Goal: Task Accomplishment & Management: Manage account settings

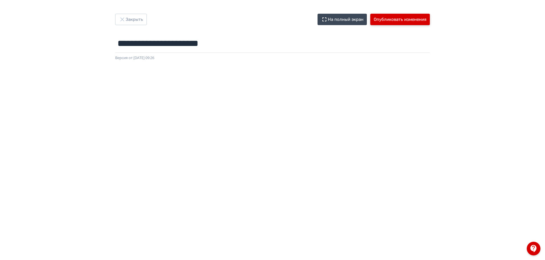
click at [392, 18] on button "Опубликовать изменения" at bounding box center [400, 19] width 60 height 11
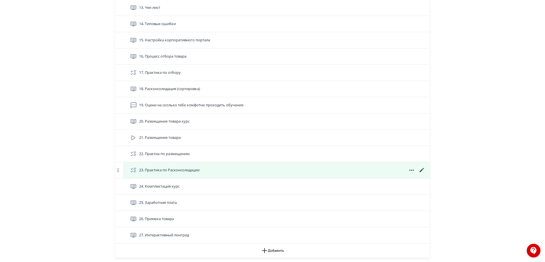
scroll to position [436, 0]
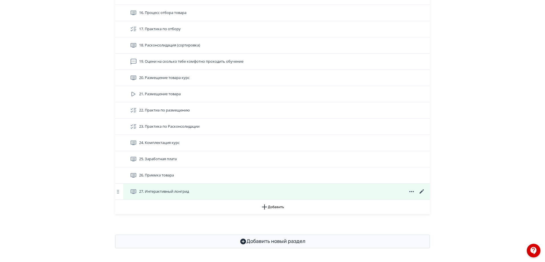
click at [424, 192] on icon at bounding box center [421, 191] width 7 height 7
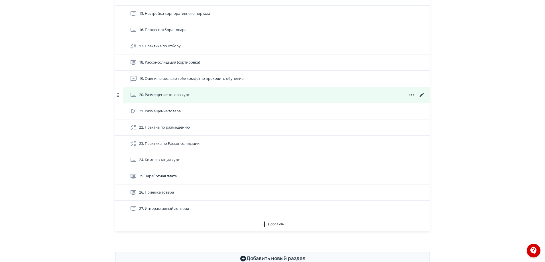
scroll to position [436, 0]
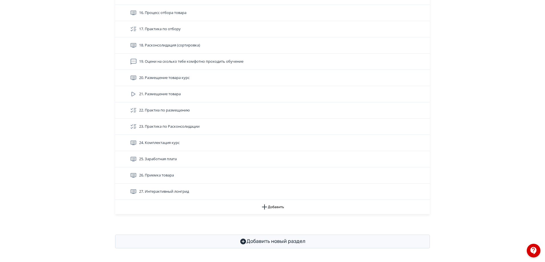
click at [420, 175] on span at bounding box center [422, 175] width 5 height 0
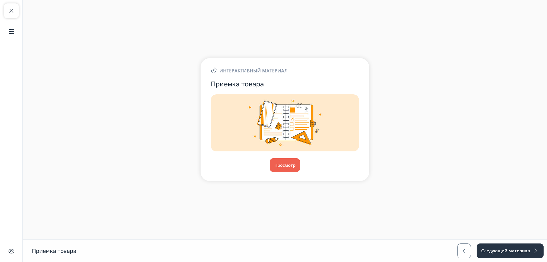
drag, startPoint x: 328, startPoint y: 159, endPoint x: 333, endPoint y: 170, distance: 12.0
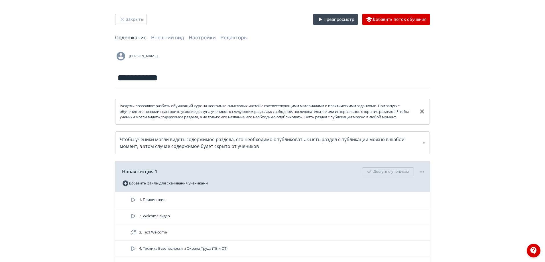
scroll to position [436, 0]
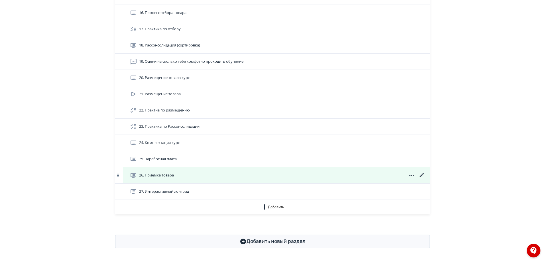
click at [422, 173] on icon at bounding box center [421, 175] width 7 height 7
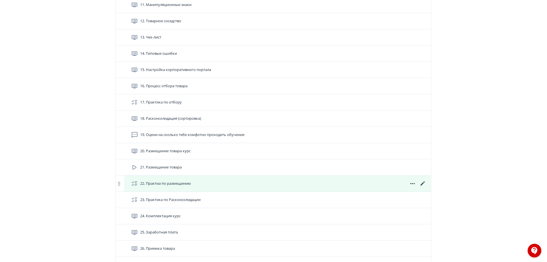
scroll to position [436, 0]
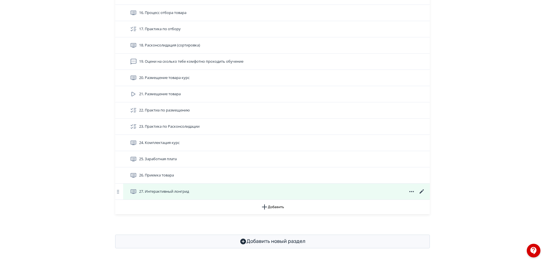
click at [412, 190] on icon at bounding box center [411, 191] width 7 height 7
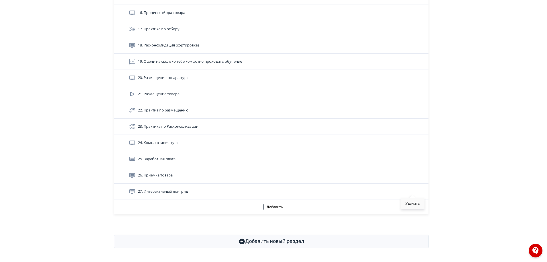
click at [412, 205] on div "Удалить" at bounding box center [413, 203] width 24 height 11
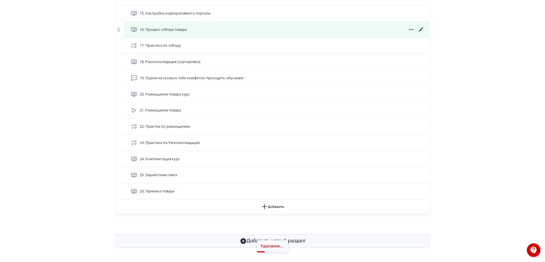
scroll to position [420, 0]
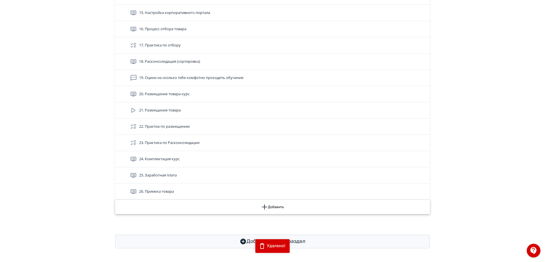
click at [271, 207] on button "Добавить" at bounding box center [272, 207] width 314 height 14
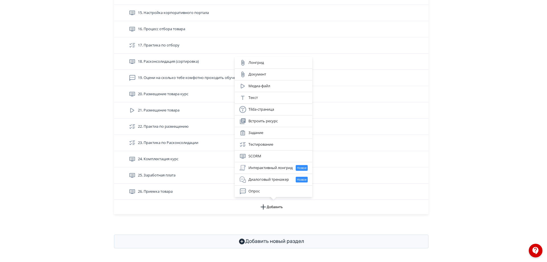
click at [508, 135] on div "Лонгрид Документ Медиа-файл Текст Tilda-страница Встроить ресурс Задание Тестир…" at bounding box center [273, 131] width 547 height 262
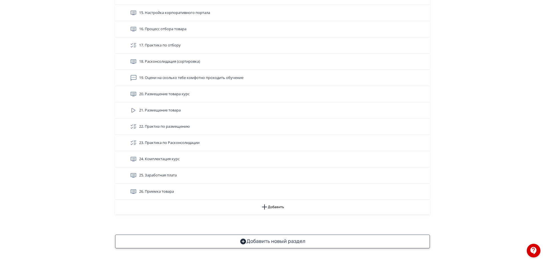
click at [288, 240] on button "Добавить новый раздел" at bounding box center [272, 241] width 314 height 14
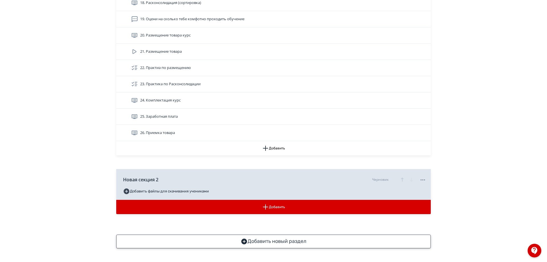
scroll to position [478, 0]
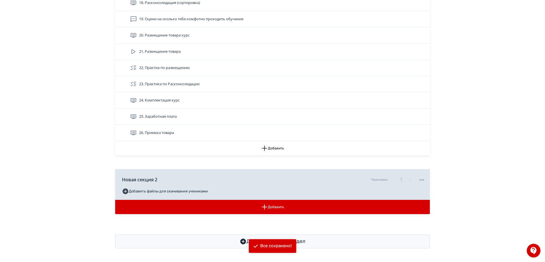
click at [170, 179] on div "Новая секция 2 Черновик" at bounding box center [273, 179] width 303 height 14
click at [161, 181] on icon at bounding box center [162, 179] width 4 height 4
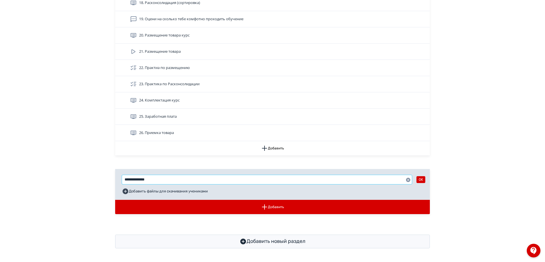
click at [156, 182] on input "**********" at bounding box center [267, 179] width 290 height 9
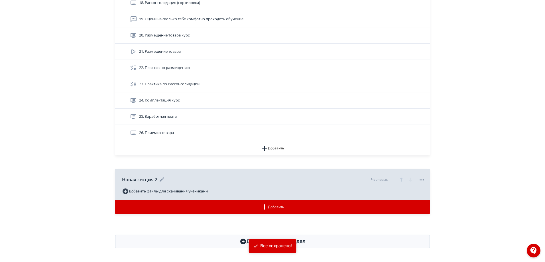
click at [165, 178] on icon at bounding box center [161, 179] width 7 height 7
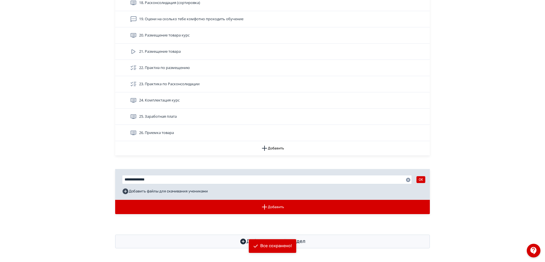
click at [160, 186] on div "**********" at bounding box center [273, 179] width 303 height 14
drag, startPoint x: 162, startPoint y: 181, endPoint x: 67, endPoint y: 166, distance: 96.1
type input "**********"
click at [420, 177] on button "OK" at bounding box center [420, 179] width 9 height 7
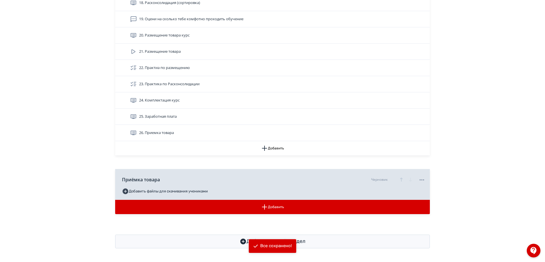
click at [210, 190] on div "Приёмка товара Черновик Добавить файлы для скачивания учениками" at bounding box center [272, 184] width 314 height 31
click at [424, 179] on icon at bounding box center [421, 179] width 7 height 7
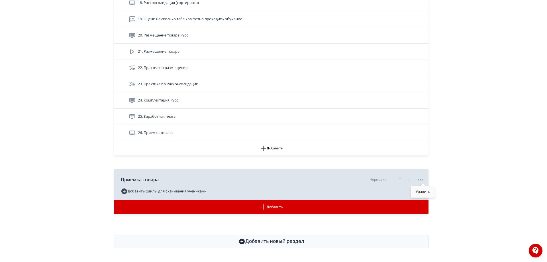
click at [420, 189] on div "Удалить" at bounding box center [423, 191] width 24 height 11
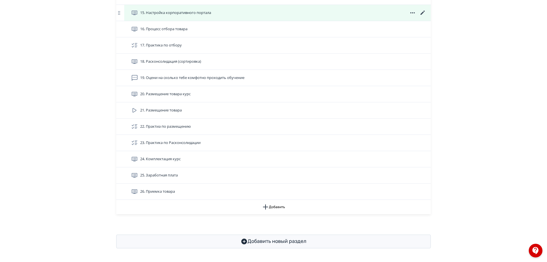
scroll to position [420, 0]
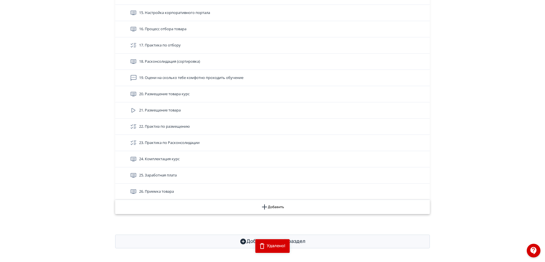
click at [269, 205] on button "Добавить" at bounding box center [272, 207] width 314 height 14
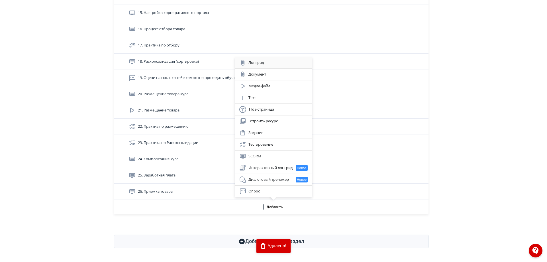
click at [273, 58] on div "Лонгрид" at bounding box center [273, 62] width 77 height 11
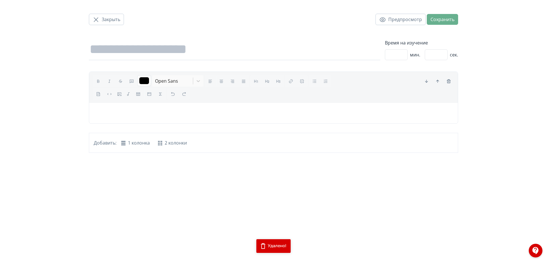
click at [160, 65] on div "Закрыть Предпросмотр Сохранить Время на изучение * мин. ** сек. ******* Open Sa…" at bounding box center [273, 76] width 376 height 153
click at [161, 56] on input at bounding box center [234, 49] width 291 height 21
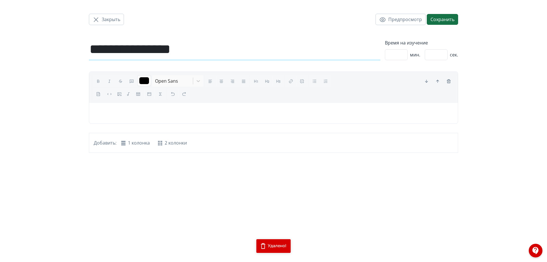
type input "**********"
click at [443, 21] on button "Сохранить" at bounding box center [442, 19] width 31 height 11
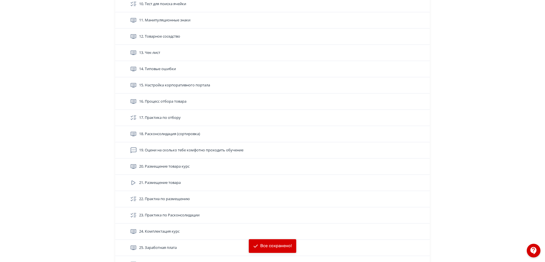
scroll to position [436, 0]
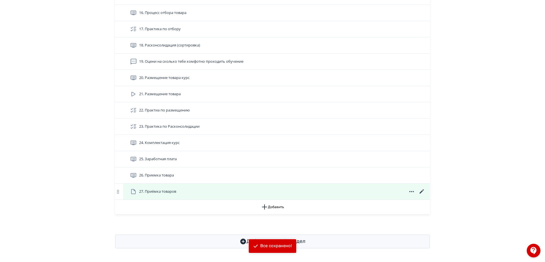
click at [205, 192] on div "27. Приёмка товаров" at bounding box center [277, 191] width 295 height 7
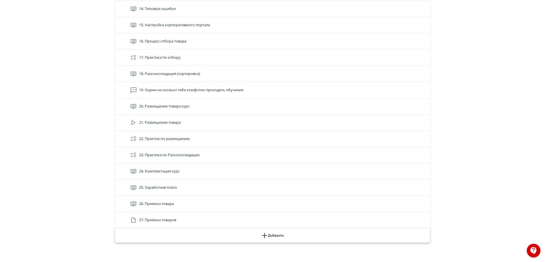
scroll to position [436, 0]
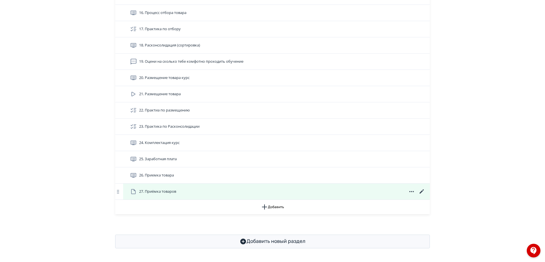
click at [411, 191] on icon at bounding box center [411, 191] width 7 height 7
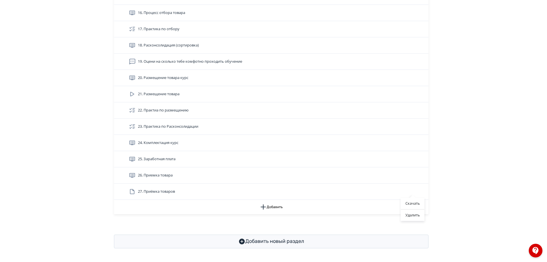
click at [439, 189] on div "Скачать Удалить" at bounding box center [273, 131] width 547 height 262
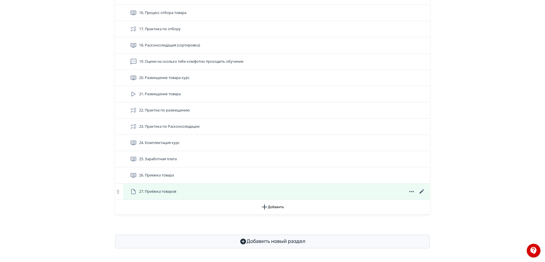
click at [423, 189] on icon at bounding box center [421, 191] width 7 height 7
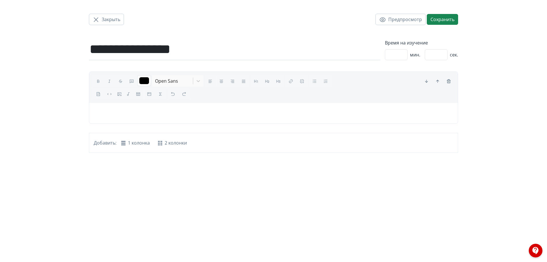
drag, startPoint x: 137, startPoint y: 180, endPoint x: 107, endPoint y: 182, distance: 30.2
click at [107, 181] on div "**********" at bounding box center [273, 131] width 547 height 262
drag, startPoint x: 157, startPoint y: 185, endPoint x: 154, endPoint y: 182, distance: 4.2
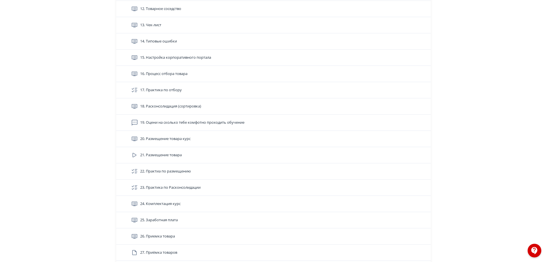
scroll to position [436, 0]
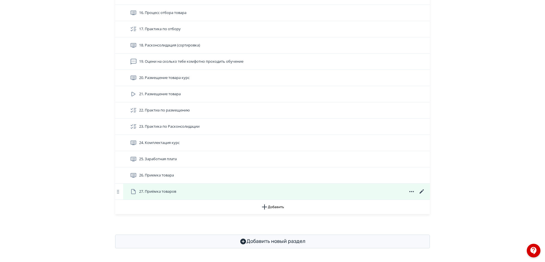
click at [413, 189] on icon at bounding box center [411, 191] width 7 height 7
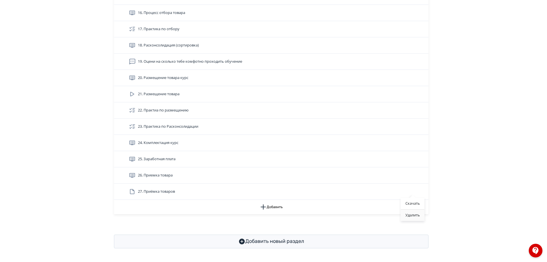
click at [410, 215] on div "Удалить" at bounding box center [413, 214] width 24 height 11
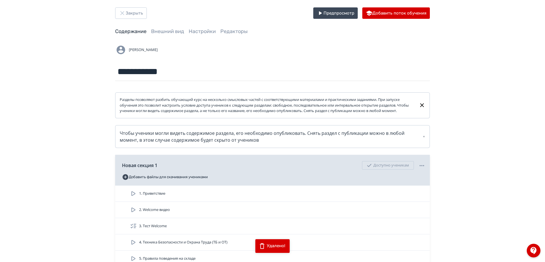
scroll to position [0, 0]
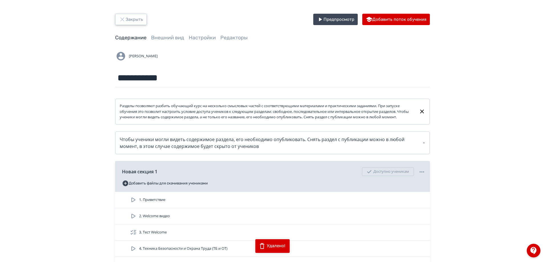
click at [126, 19] on button "Закрыть" at bounding box center [131, 19] width 32 height 11
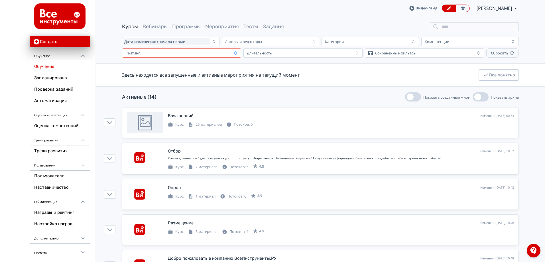
drag, startPoint x: 224, startPoint y: 56, endPoint x: 213, endPoint y: 57, distance: 10.9
drag, startPoint x: 385, startPoint y: 23, endPoint x: 371, endPoint y: 24, distance: 13.4
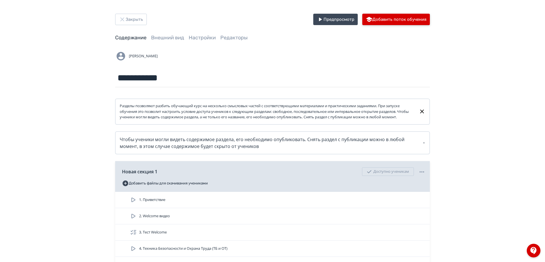
click at [404, 17] on button "Добавить поток обучения" at bounding box center [396, 19] width 68 height 11
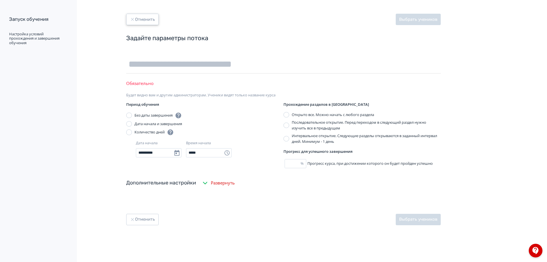
click at [140, 18] on button "Отменить" at bounding box center [142, 19] width 32 height 11
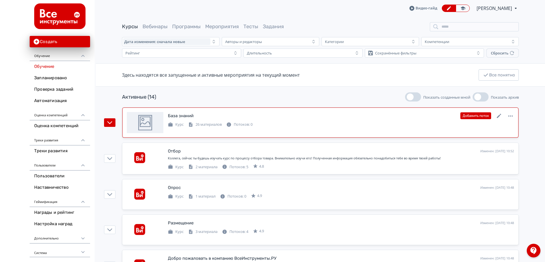
click at [365, 126] on div "Курс 26 материалов Потоков: 0" at bounding box center [341, 123] width 346 height 7
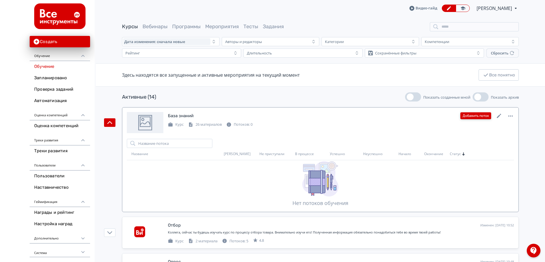
click at [473, 115] on button "Добавить поток" at bounding box center [475, 115] width 31 height 7
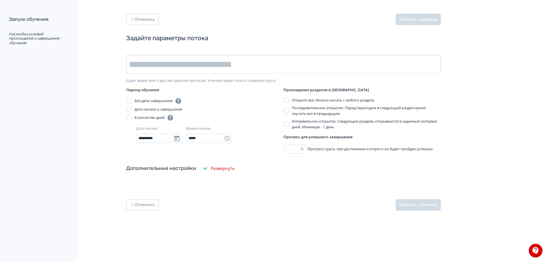
click at [239, 66] on input "text" at bounding box center [283, 64] width 314 height 19
type input "**********"
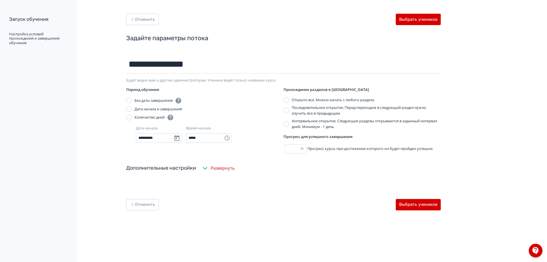
click at [280, 176] on div "Дополнительные настройки Развернуть" at bounding box center [283, 168] width 314 height 21
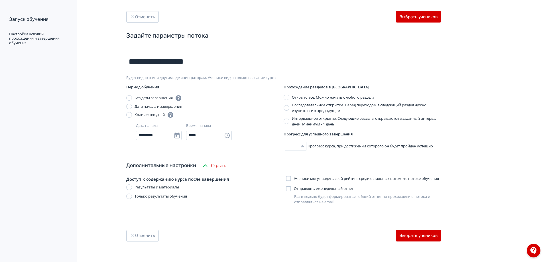
scroll to position [8, 0]
click at [153, 235] on button "Отменить" at bounding box center [142, 235] width 32 height 11
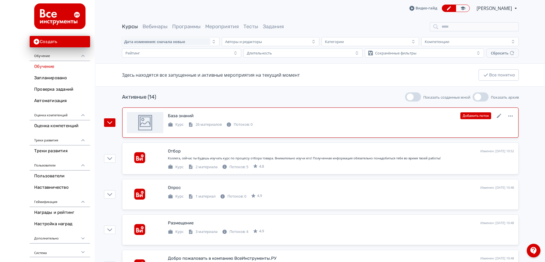
click at [448, 113] on div "База знаний Изменен: [DATE] 00:53 Добавить поток" at bounding box center [341, 115] width 346 height 7
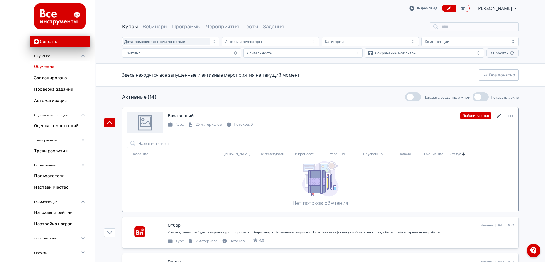
click at [500, 116] on icon at bounding box center [498, 116] width 7 height 7
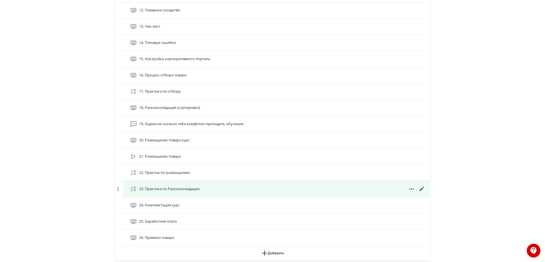
scroll to position [420, 0]
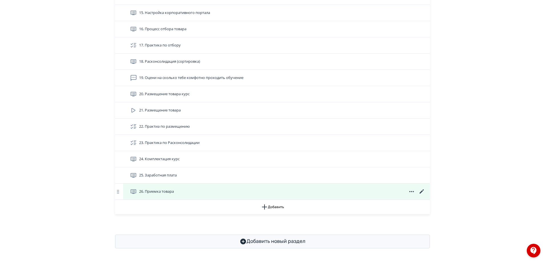
click at [423, 192] on icon at bounding box center [421, 191] width 7 height 7
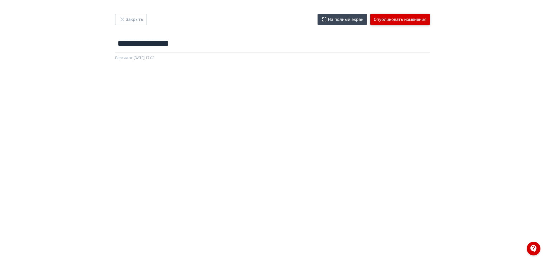
click at [385, 19] on button "Опубликовать изменения" at bounding box center [400, 19] width 60 height 11
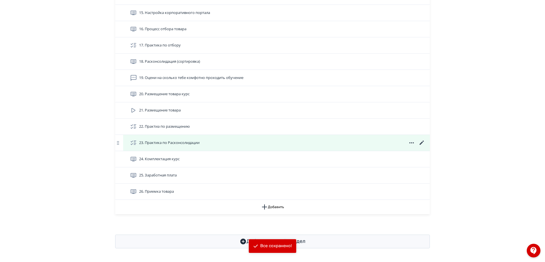
scroll to position [420, 0]
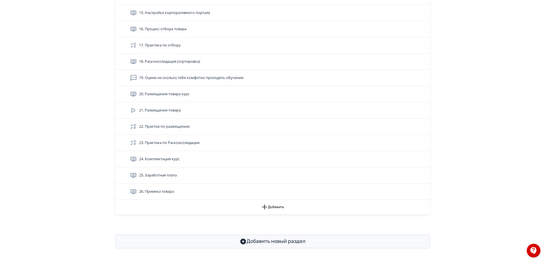
click at [204, 188] on div "26. Приемка товара" at bounding box center [276, 191] width 307 height 16
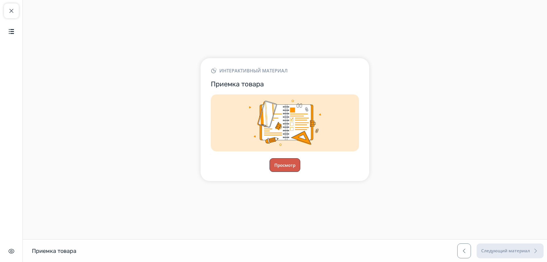
click at [283, 167] on button "Просмотр" at bounding box center [284, 165] width 31 height 14
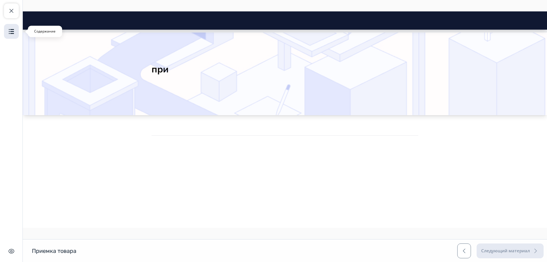
click at [8, 31] on img "button" at bounding box center [11, 31] width 7 height 7
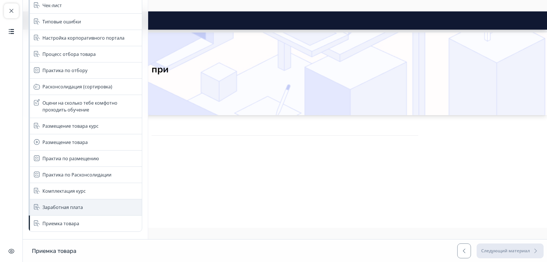
scroll to position [245, 0]
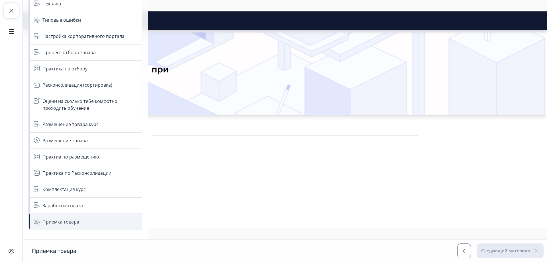
click at [66, 223] on div "Приемка товара" at bounding box center [60, 221] width 37 height 7
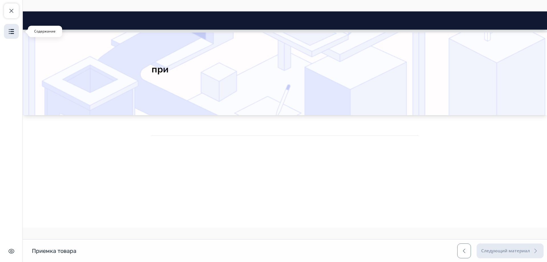
drag, startPoint x: 66, startPoint y: 224, endPoint x: 10, endPoint y: 37, distance: 195.2
click at [10, 37] on button "Содержание" at bounding box center [11, 31] width 15 height 15
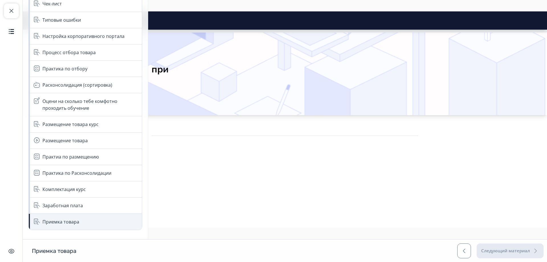
click at [62, 222] on div "Приемка товара" at bounding box center [60, 221] width 37 height 7
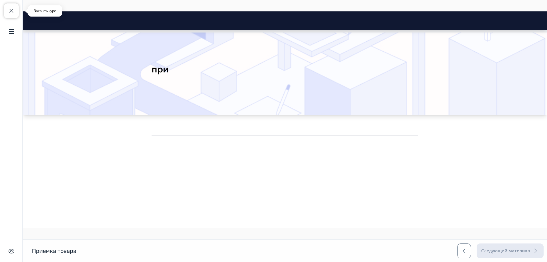
click at [12, 9] on span "button" at bounding box center [11, 10] width 7 height 7
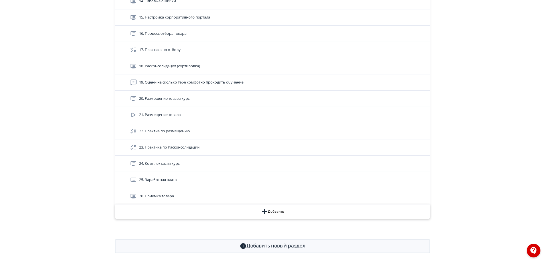
scroll to position [420, 0]
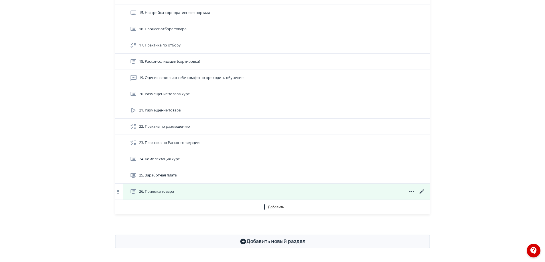
click at [363, 191] on div "26. Приемка товара" at bounding box center [277, 191] width 295 height 7
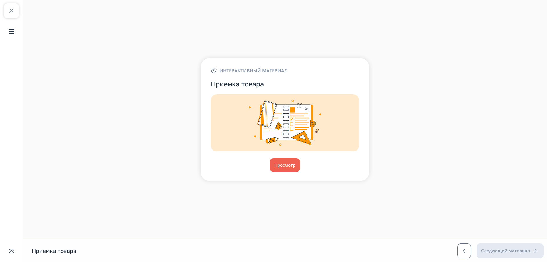
drag, startPoint x: 302, startPoint y: 138, endPoint x: 311, endPoint y: 141, distance: 10.2
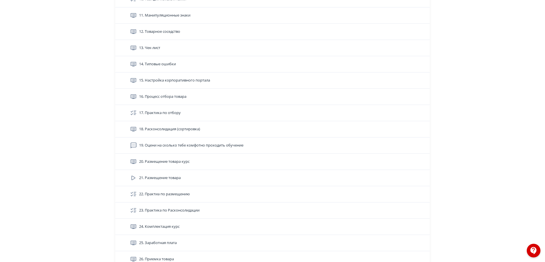
scroll to position [420, 0]
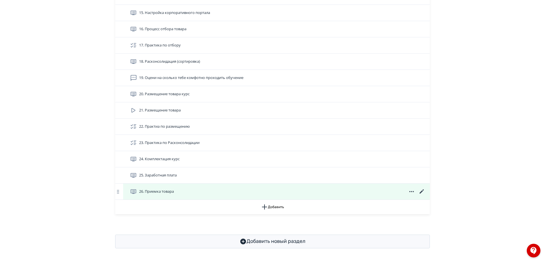
click at [425, 190] on icon at bounding box center [421, 191] width 7 height 7
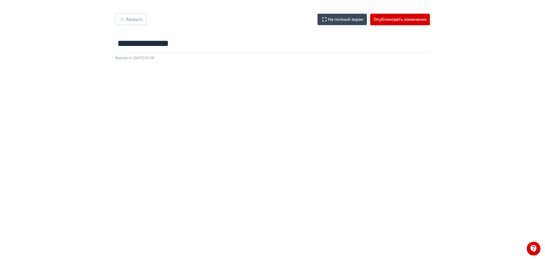
click at [398, 19] on button "Опубликовать изменения" at bounding box center [400, 19] width 60 height 11
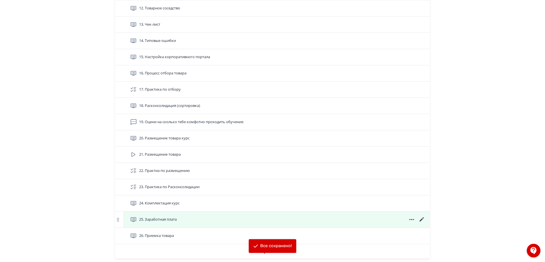
scroll to position [370, 0]
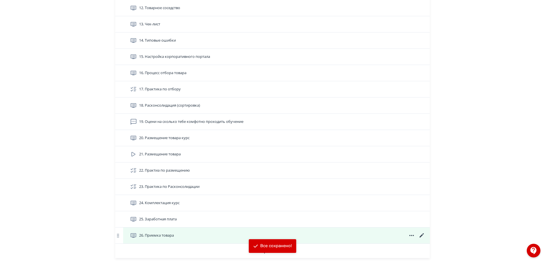
click at [165, 238] on span "26. Приемка товара" at bounding box center [156, 235] width 35 height 6
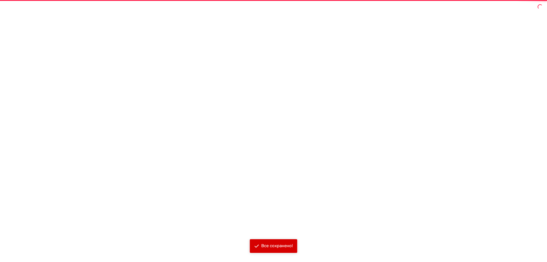
click at [165, 239] on div at bounding box center [273, 131] width 547 height 262
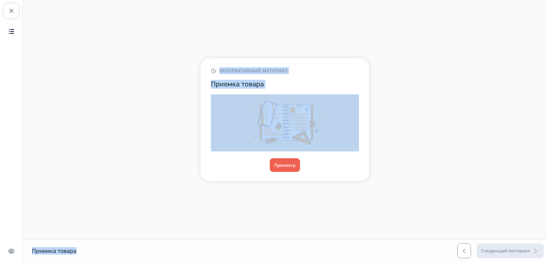
drag, startPoint x: 165, startPoint y: 239, endPoint x: 119, endPoint y: 164, distance: 87.1
click at [119, 164] on div "Интерактивный материал Приемка товара Просмотр" at bounding box center [285, 120] width 524 height 146
click at [290, 164] on button "Просмотр" at bounding box center [284, 165] width 31 height 14
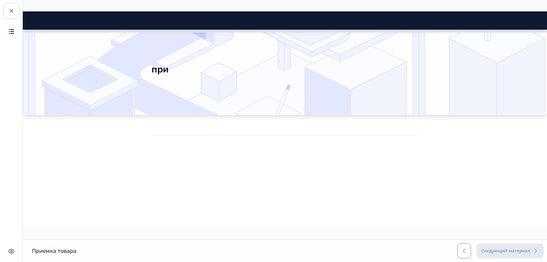
click at [250, 160] on html "при Close panel 0% пройдено 1." at bounding box center [285, 85] width 524 height 148
drag, startPoint x: 50, startPoint y: 250, endPoint x: 28, endPoint y: 252, distance: 22.3
click at [50, 250] on h1 "Приемка товара" at bounding box center [54, 250] width 44 height 7
click at [7, 250] on button "Скрыть интерфейс" at bounding box center [11, 251] width 15 height 15
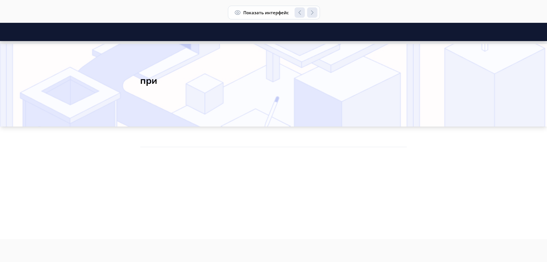
click at [298, 13] on span "button" at bounding box center [299, 12] width 7 height 7
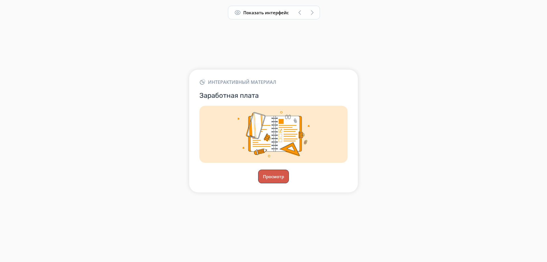
click at [272, 175] on button "Просмотр" at bounding box center [273, 176] width 31 height 14
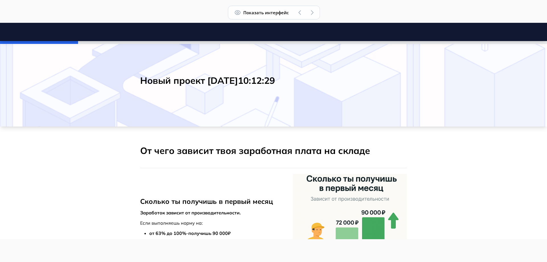
click at [313, 12] on span "button" at bounding box center [312, 12] width 7 height 7
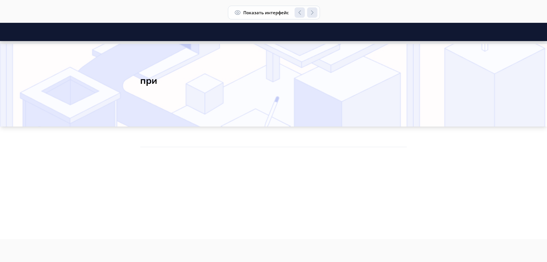
click at [300, 10] on span "button" at bounding box center [299, 12] width 7 height 7
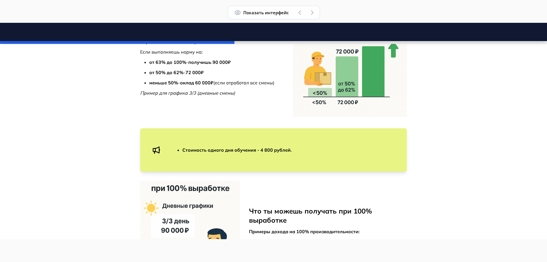
scroll to position [57, 0]
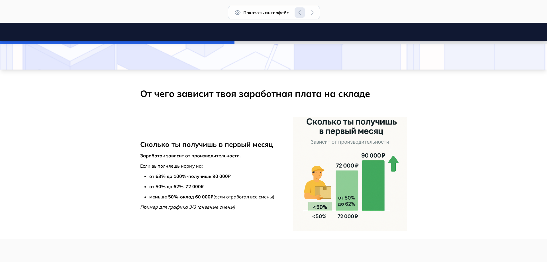
click at [299, 12] on span "button" at bounding box center [299, 12] width 7 height 7
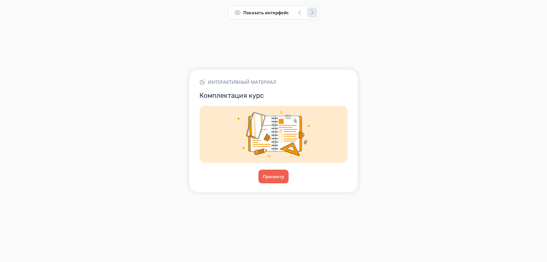
click at [308, 11] on button "button" at bounding box center [312, 12] width 10 height 10
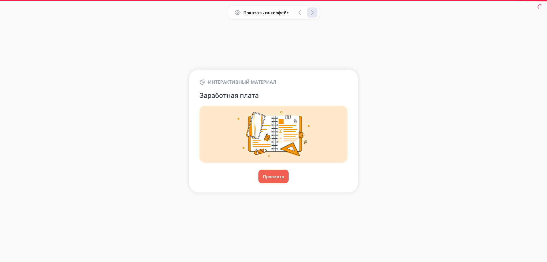
click at [308, 11] on button "button" at bounding box center [312, 12] width 10 height 10
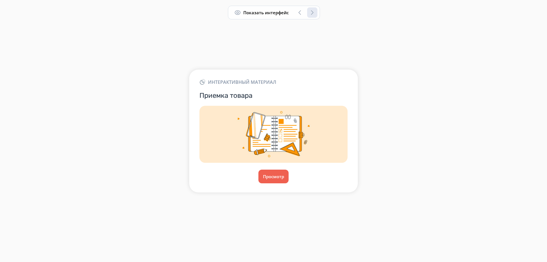
click at [307, 11] on div "Показать интерфейс" at bounding box center [274, 13] width 92 height 14
click at [87, 232] on main "Интерактивный материал Приемка товара Просмотр" at bounding box center [273, 131] width 547 height 262
click at [474, 219] on main "Интерактивный материал Приемка товара Просмотр" at bounding box center [273, 131] width 547 height 262
drag, startPoint x: 546, startPoint y: 86, endPoint x: 546, endPoint y: 83, distance: 3.5
click at [544, 83] on div "Интерактивный материал Приемка товара Просмотр" at bounding box center [273, 131] width 547 height 146
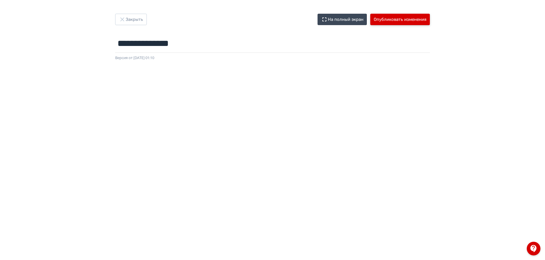
click at [397, 22] on button "Опубликовать изменения" at bounding box center [400, 19] width 60 height 11
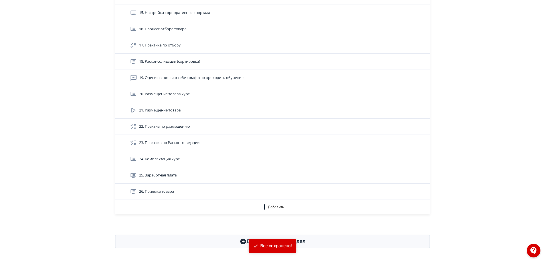
scroll to position [420, 0]
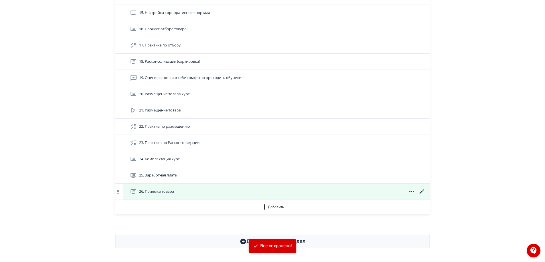
click at [158, 196] on div "26. Приемка товара" at bounding box center [276, 191] width 307 height 16
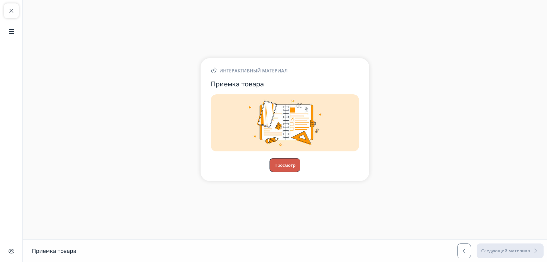
click at [281, 169] on button "Просмотр" at bounding box center [284, 165] width 31 height 14
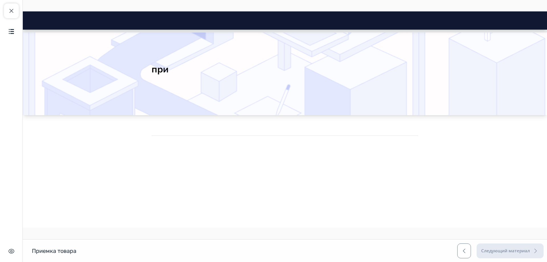
drag, startPoint x: 87, startPoint y: 246, endPoint x: 89, endPoint y: 149, distance: 96.3
drag, startPoint x: 89, startPoint y: 149, endPoint x: 114, endPoint y: 135, distance: 28.2
click at [94, 147] on html "при Close panel 0% пройдено 1." at bounding box center [285, 85] width 524 height 148
